Goal: Check status: Check status

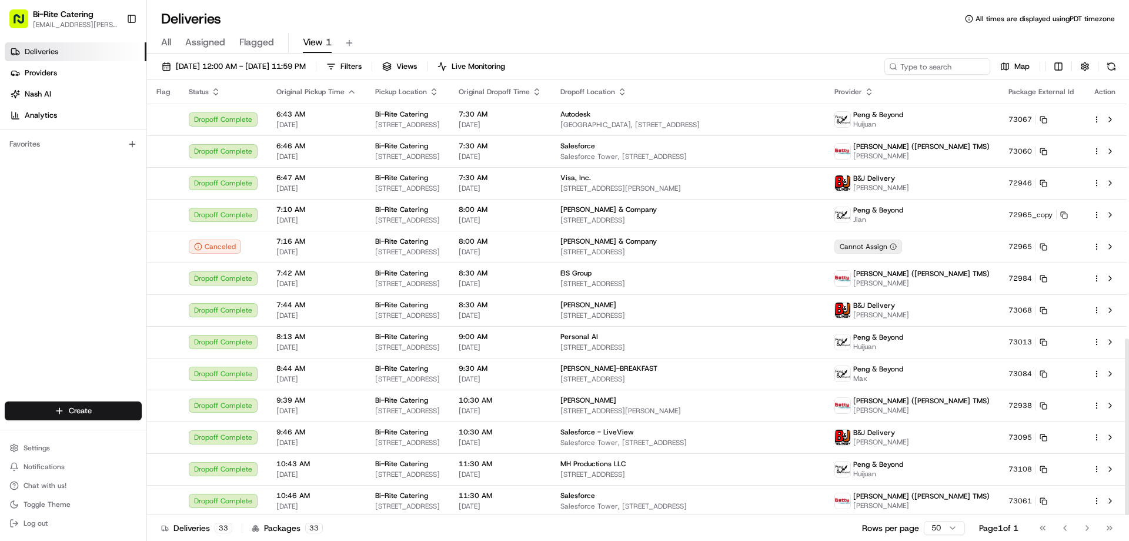
scroll to position [637, 0]
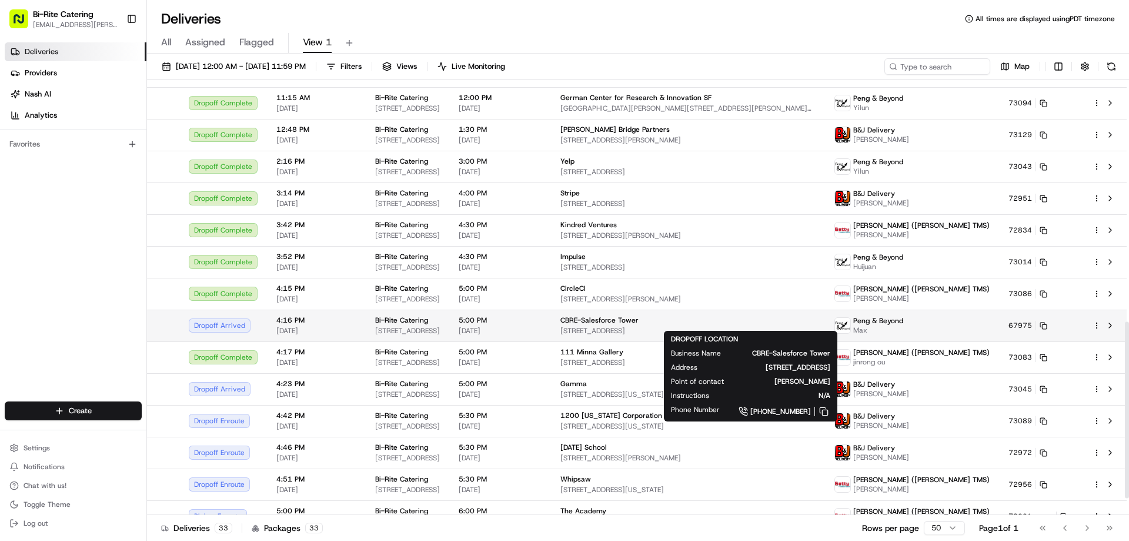
scroll to position [637, 0]
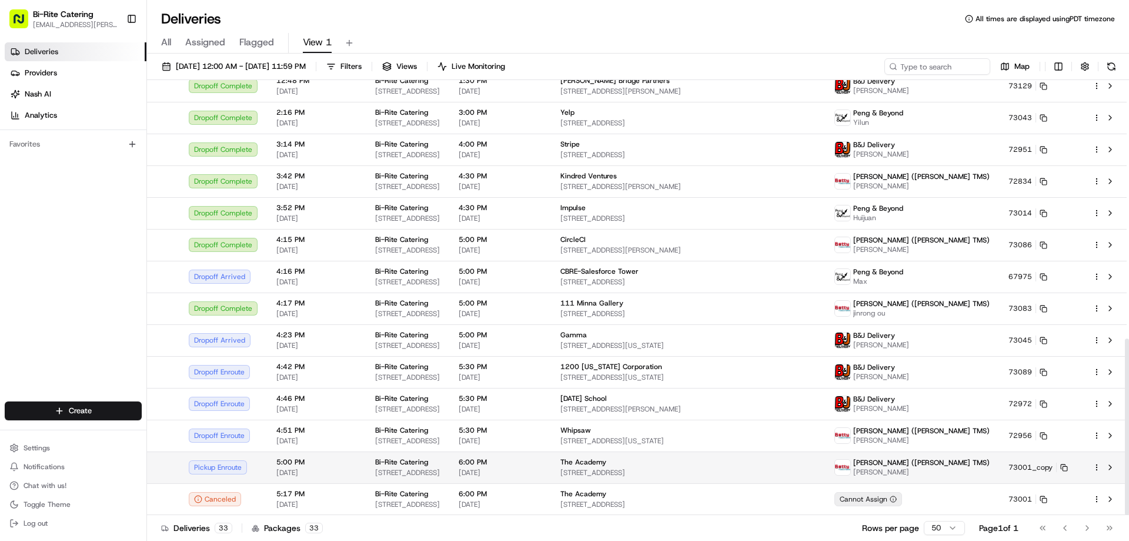
click at [1118, 470] on td at bounding box center [1105, 467] width 44 height 32
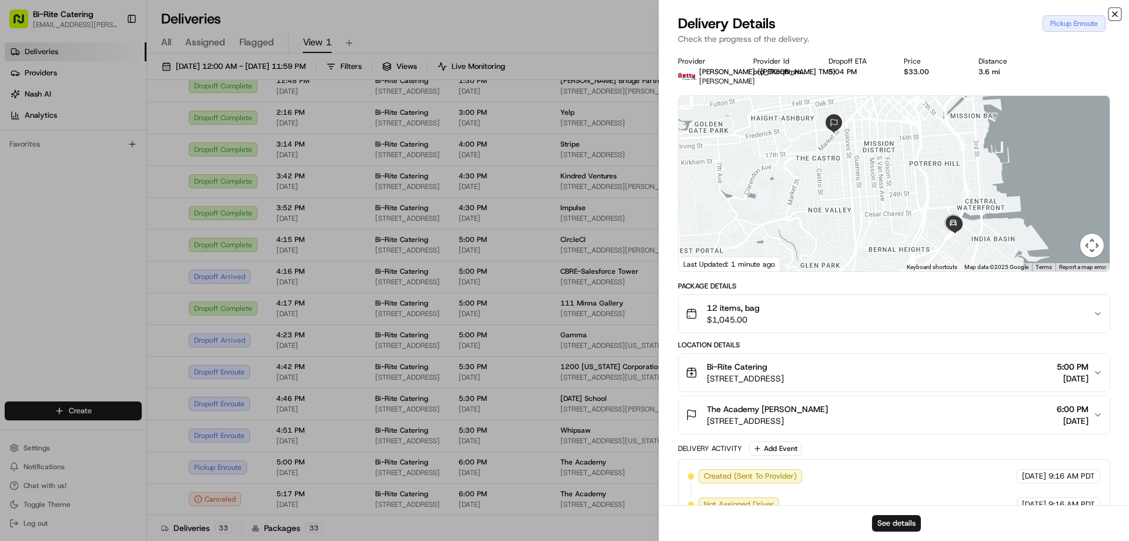
click at [1113, 14] on icon "button" at bounding box center [1115, 13] width 9 height 9
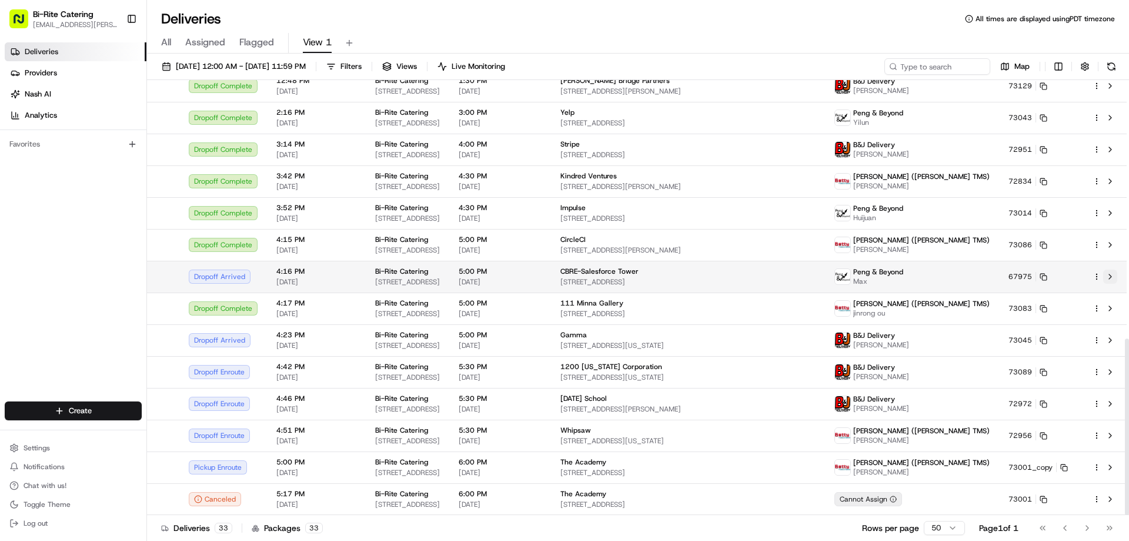
click at [1115, 276] on button at bounding box center [1110, 276] width 14 height 14
click at [281, 67] on span "08/21/2025 12:00 AM - 08/21/2025 11:59 PM" at bounding box center [241, 66] width 130 height 11
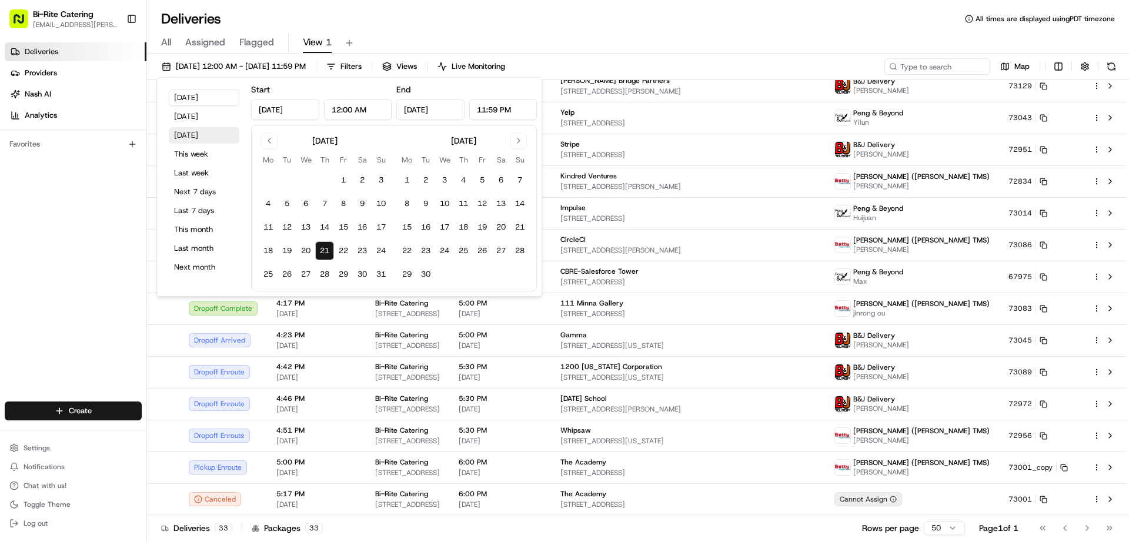
click at [187, 141] on button "Tomorrow" at bounding box center [204, 135] width 71 height 16
type input "Aug 22, 2025"
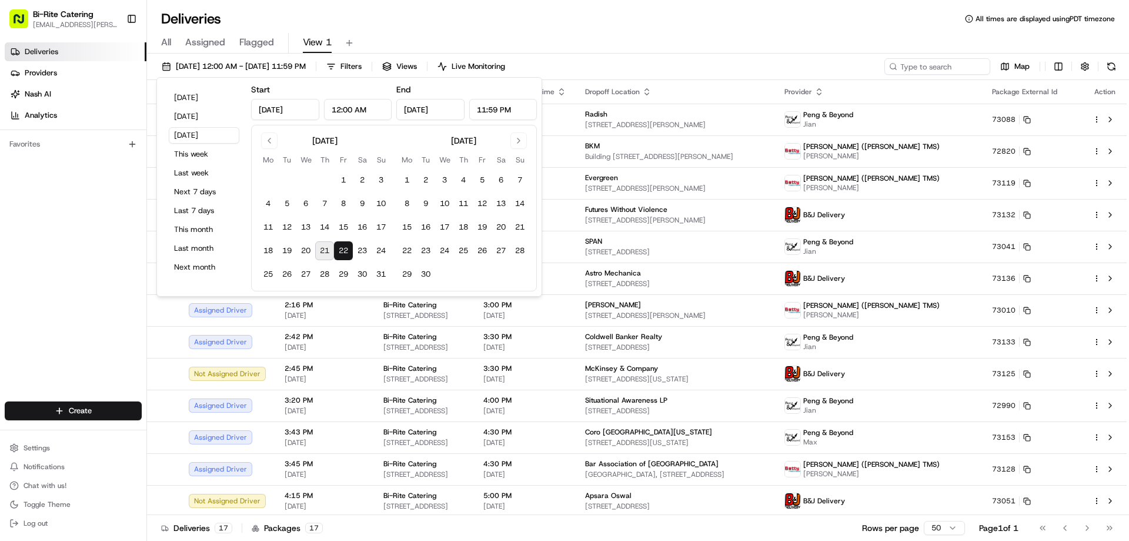
click at [526, 26] on div "Deliveries All times are displayed using PDT timezone" at bounding box center [638, 18] width 982 height 19
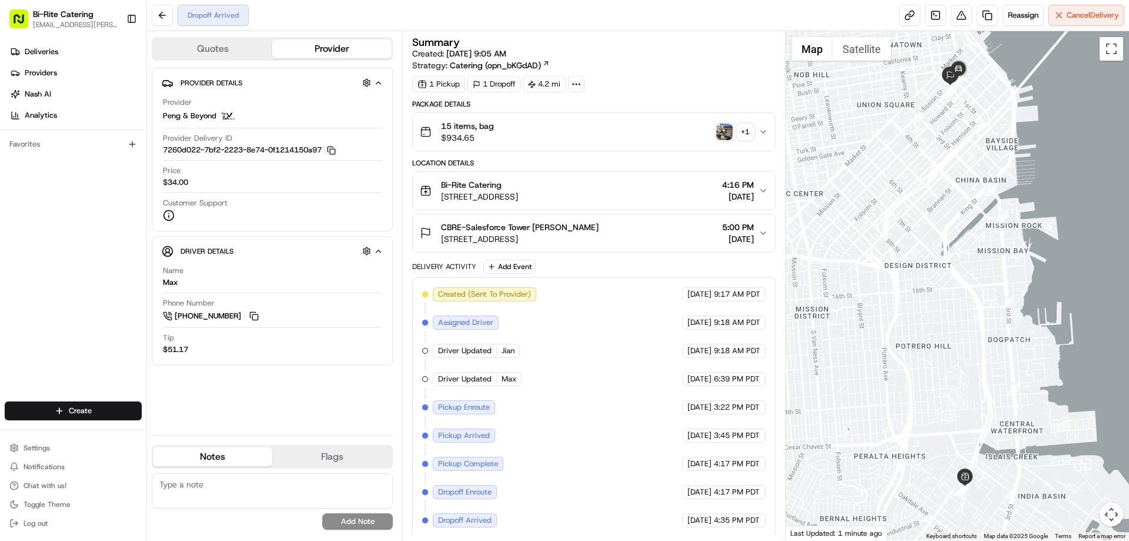
click at [722, 134] on img "button" at bounding box center [724, 132] width 16 height 16
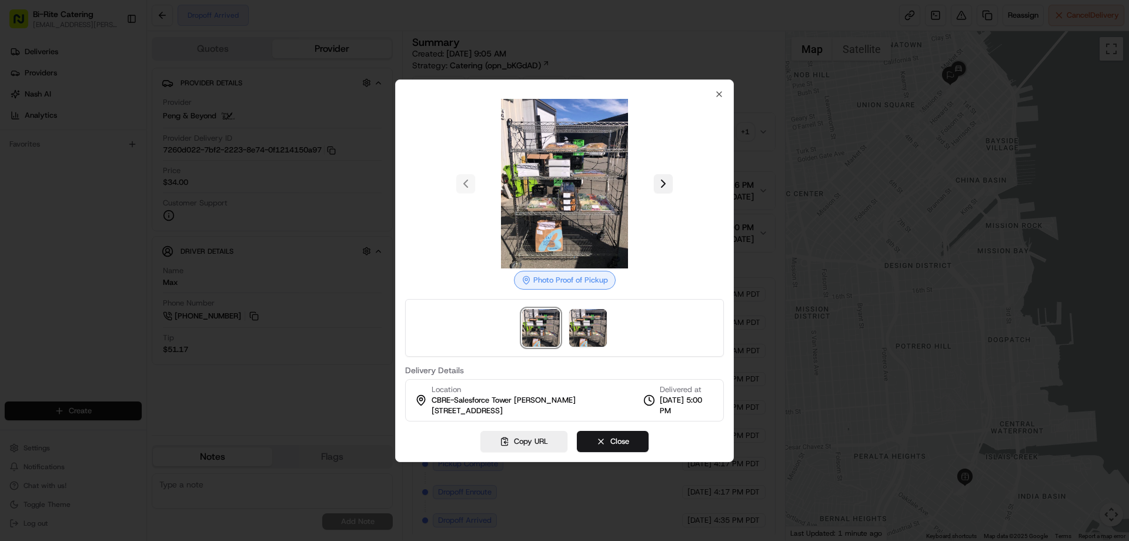
click at [665, 189] on button at bounding box center [663, 183] width 19 height 19
click at [722, 96] on icon "button" at bounding box center [719, 94] width 5 height 5
